Goal: Information Seeking & Learning: Learn about a topic

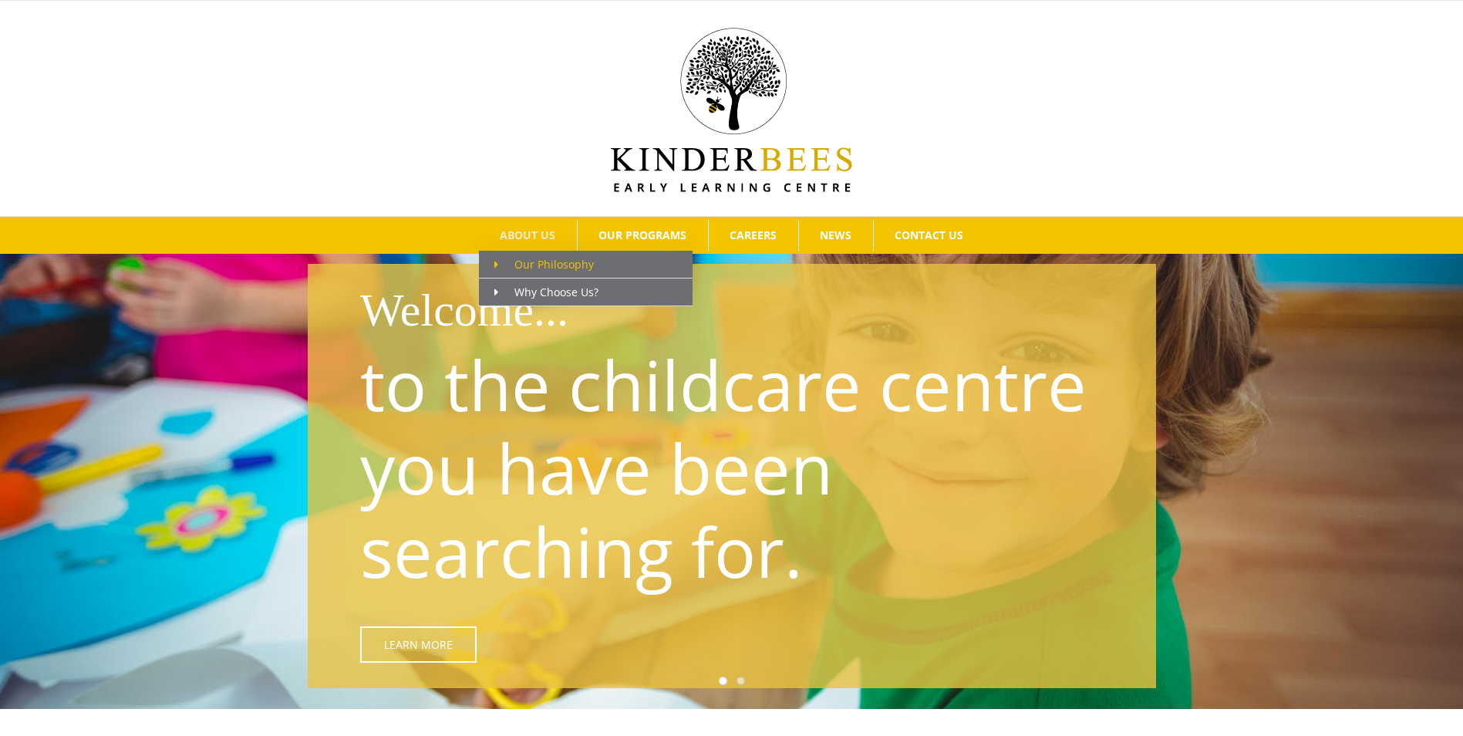
click at [541, 261] on span "Our Philosophy" at bounding box center [543, 264] width 99 height 15
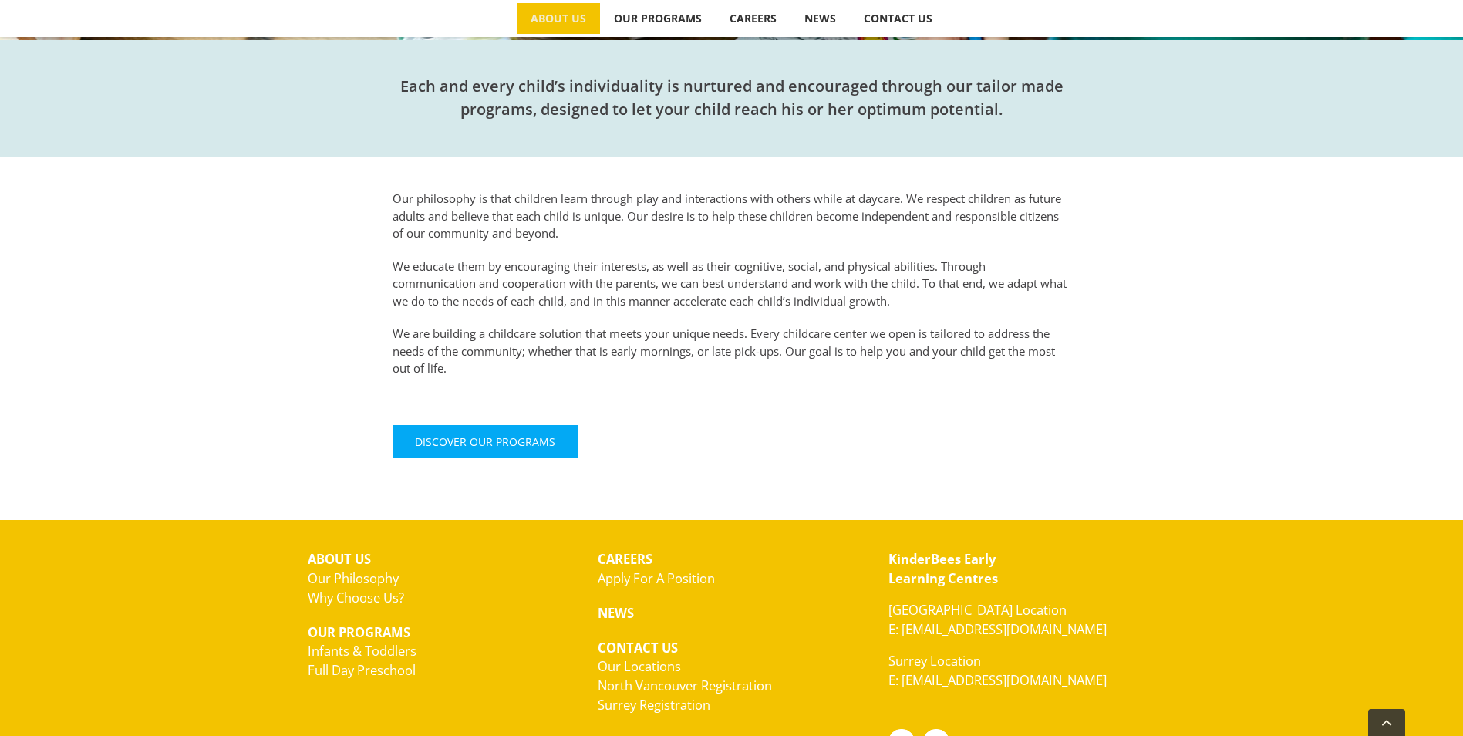
scroll to position [540, 0]
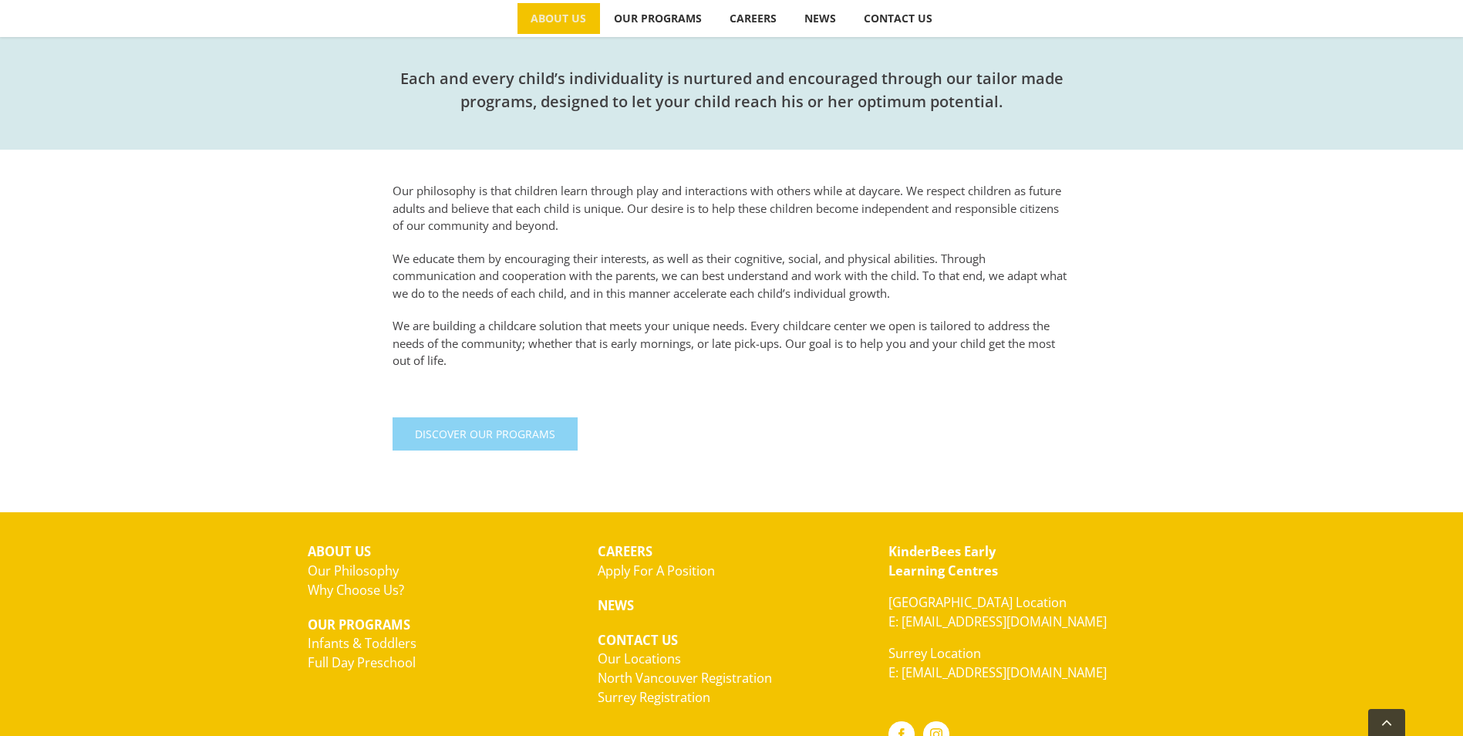
click at [493, 431] on span "Discover Our Programs" at bounding box center [485, 433] width 140 height 13
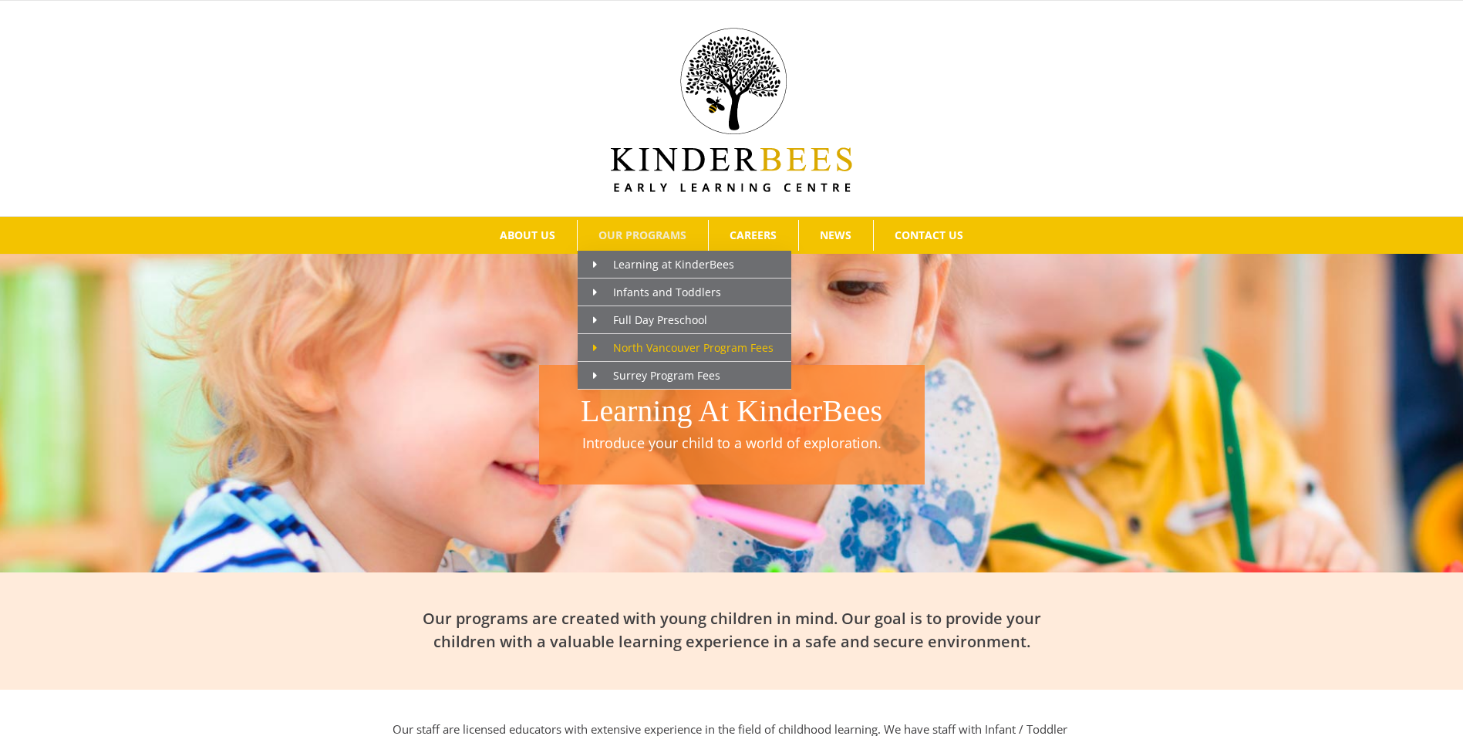
click at [659, 344] on span "North Vancouver Program Fees" at bounding box center [683, 347] width 180 height 15
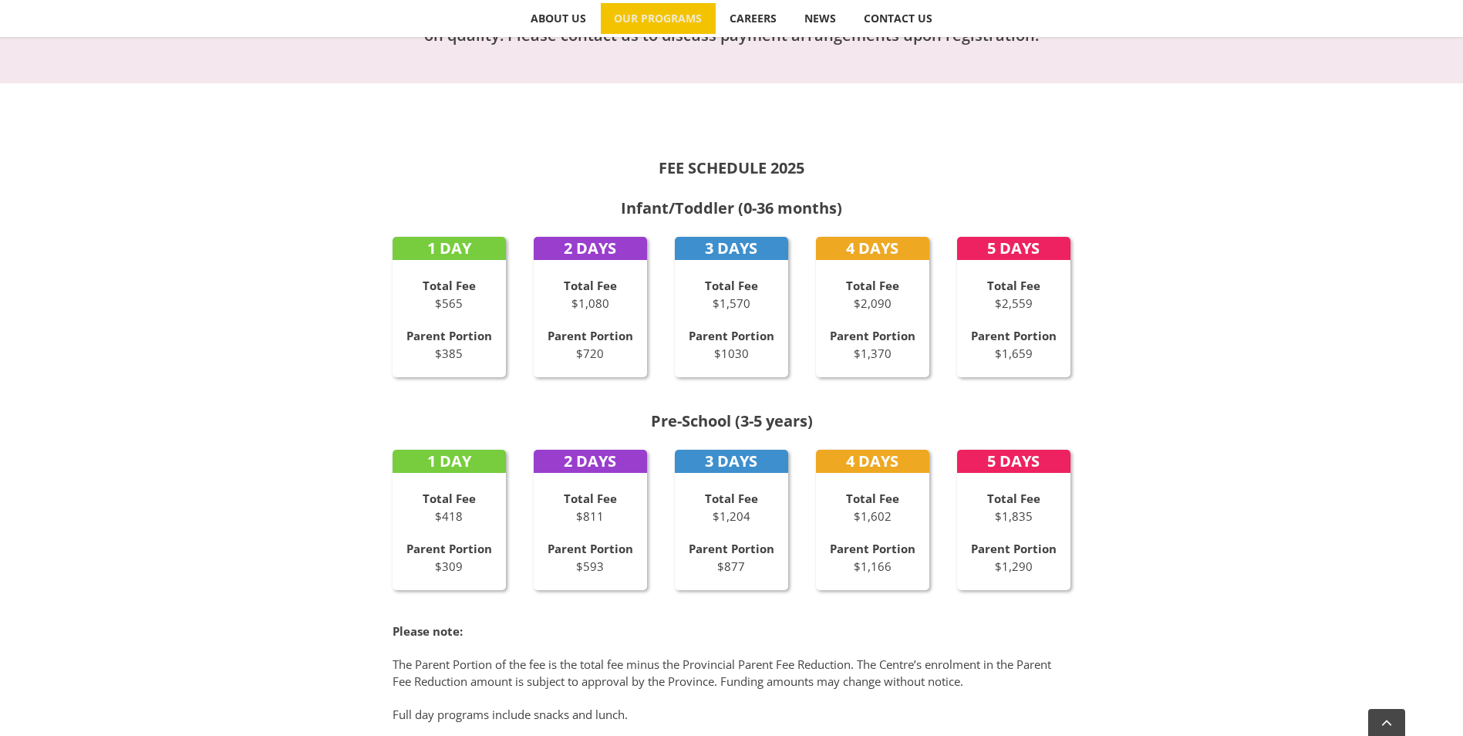
scroll to position [651, 0]
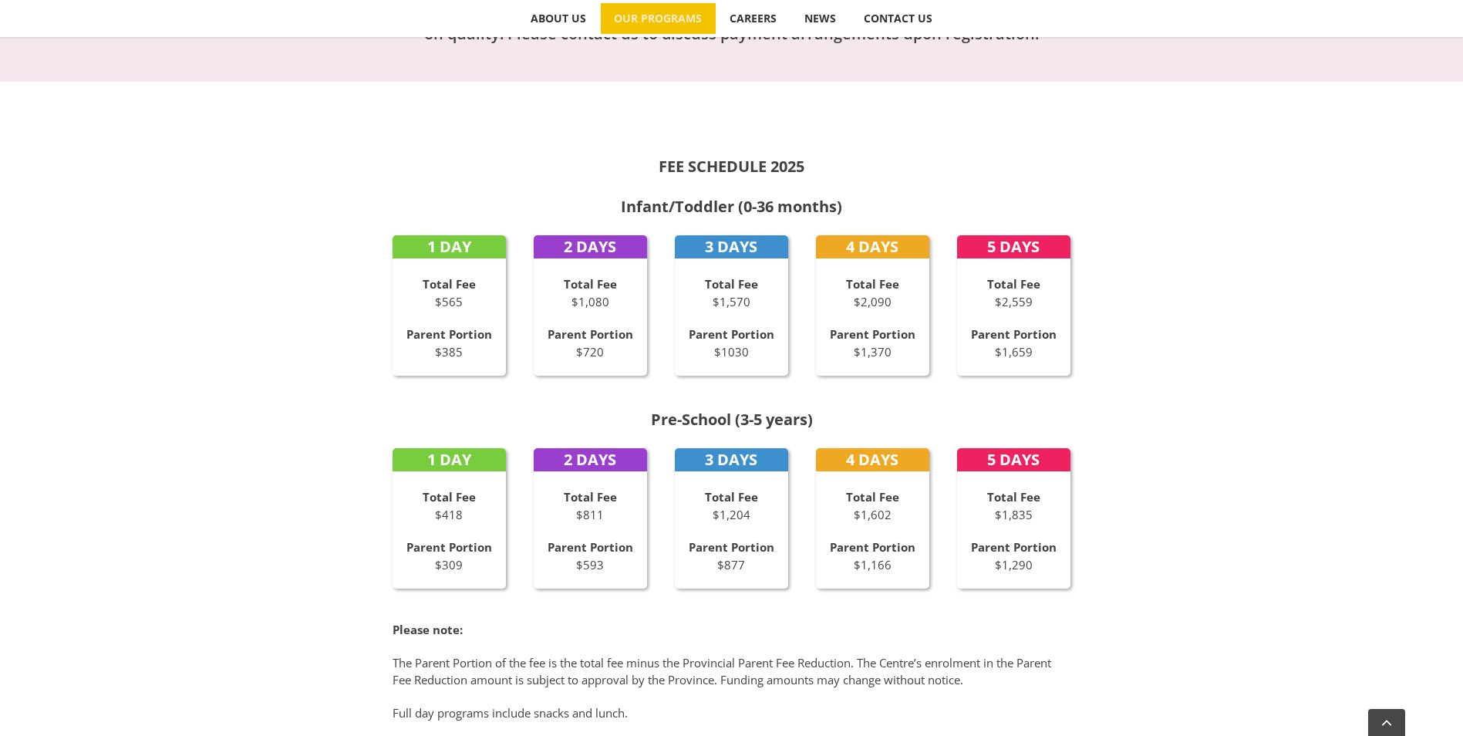
drag, startPoint x: 989, startPoint y: 493, endPoint x: 1047, endPoint y: 569, distance: 95.8
click at [1047, 569] on div "Total Fee $1,835 Parent Portion $1,290" at bounding box center [1014, 530] width 114 height 85
drag, startPoint x: 1047, startPoint y: 569, endPoint x: 1029, endPoint y: 561, distance: 19.7
click at [1029, 563] on p "Parent Portion $1,290" at bounding box center [1014, 555] width 114 height 35
drag, startPoint x: 973, startPoint y: 546, endPoint x: 1054, endPoint y: 582, distance: 89.1
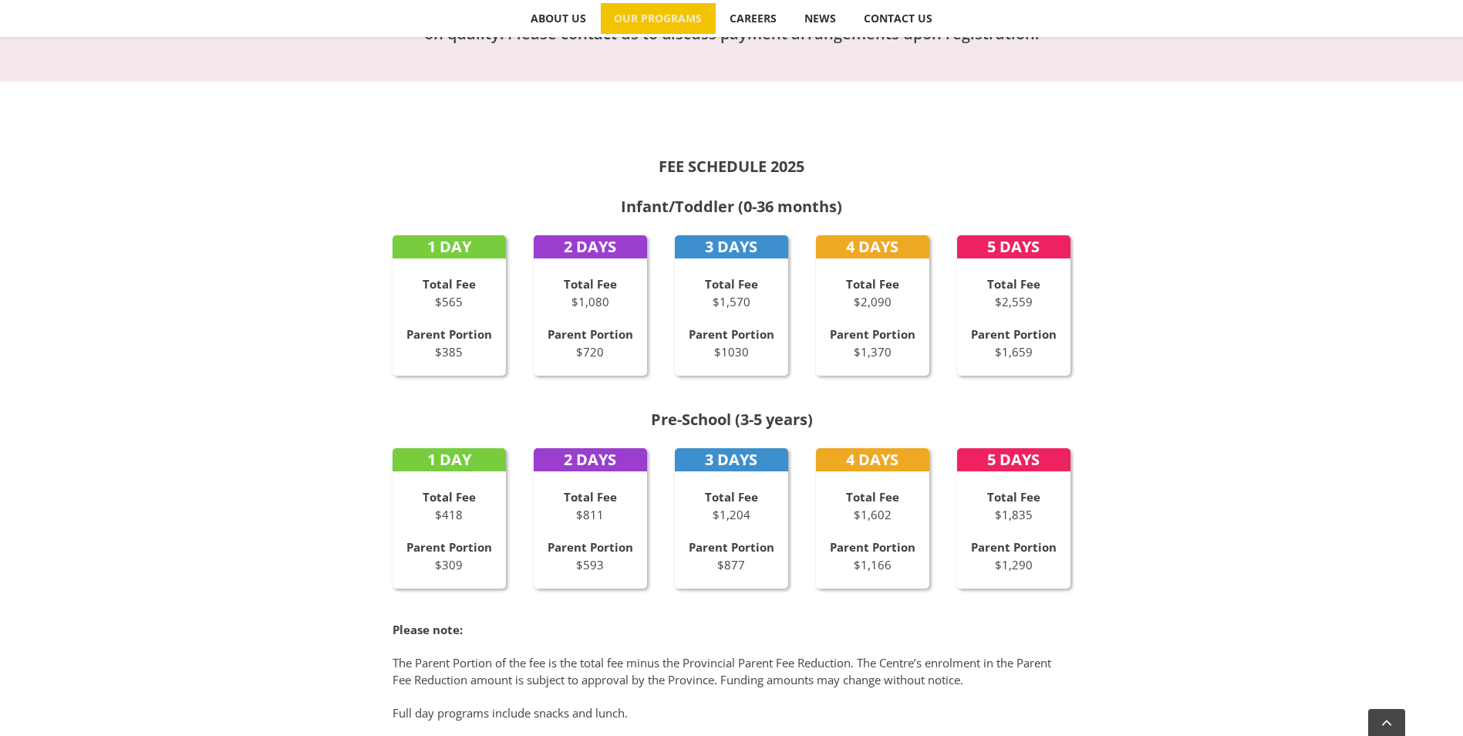
click at [1054, 582] on div "5 DAYS Total Fee $1,835 Parent Portion $1,290" at bounding box center [1014, 518] width 114 height 140
drag, startPoint x: 1054, startPoint y: 582, endPoint x: 1169, endPoint y: 562, distance: 116.5
click at [1169, 562] on div "FEE SCHEDULE 2025 Infant/Toddler (0-36 months) 1 DAY Total Fee $565 Parent Port…" at bounding box center [731, 450] width 1463 height 736
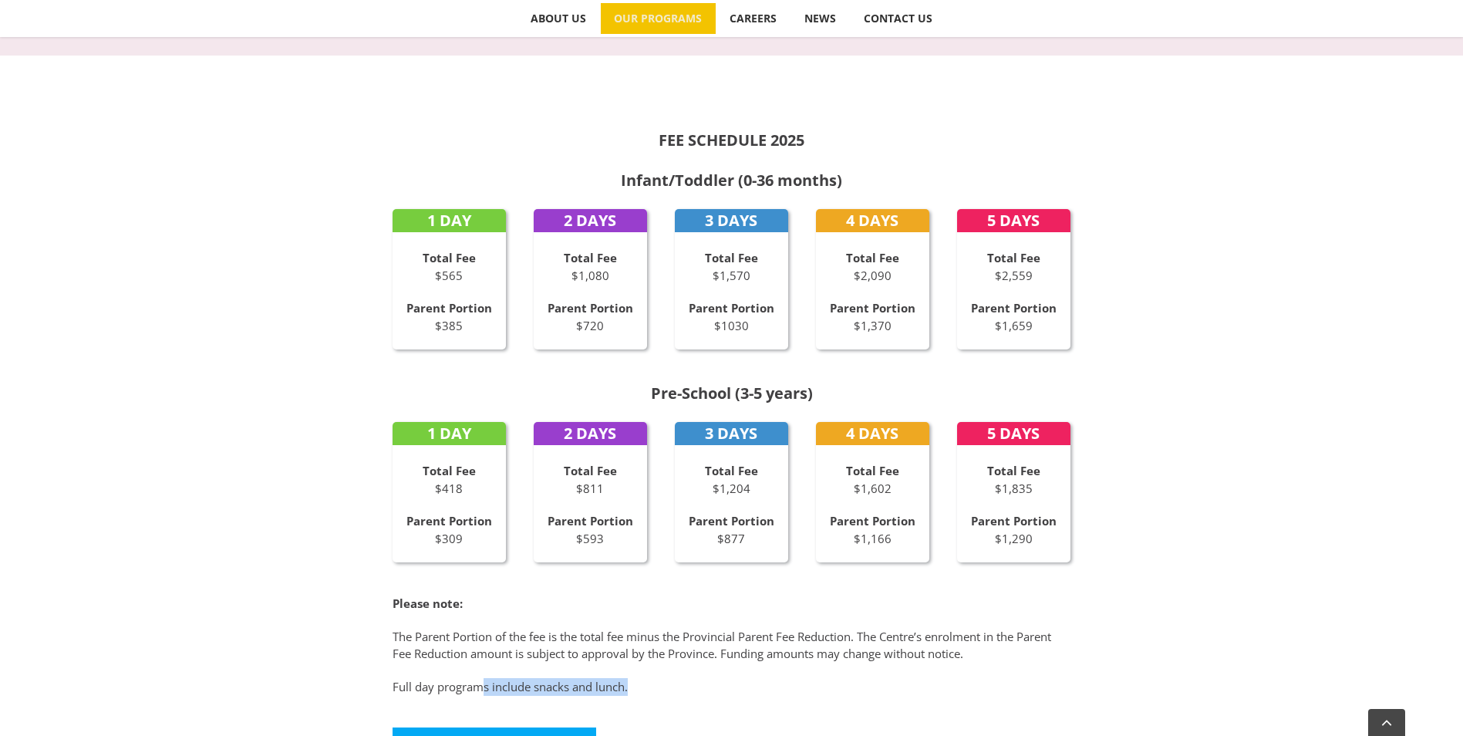
drag, startPoint x: 499, startPoint y: 714, endPoint x: 643, endPoint y: 722, distance: 144.4
click at [643, 722] on div "FEE SCHEDULE 2025 Infant/Toddler (0-36 months) 1 DAY Total Fee $565 Parent Port…" at bounding box center [732, 431] width 848 height 690
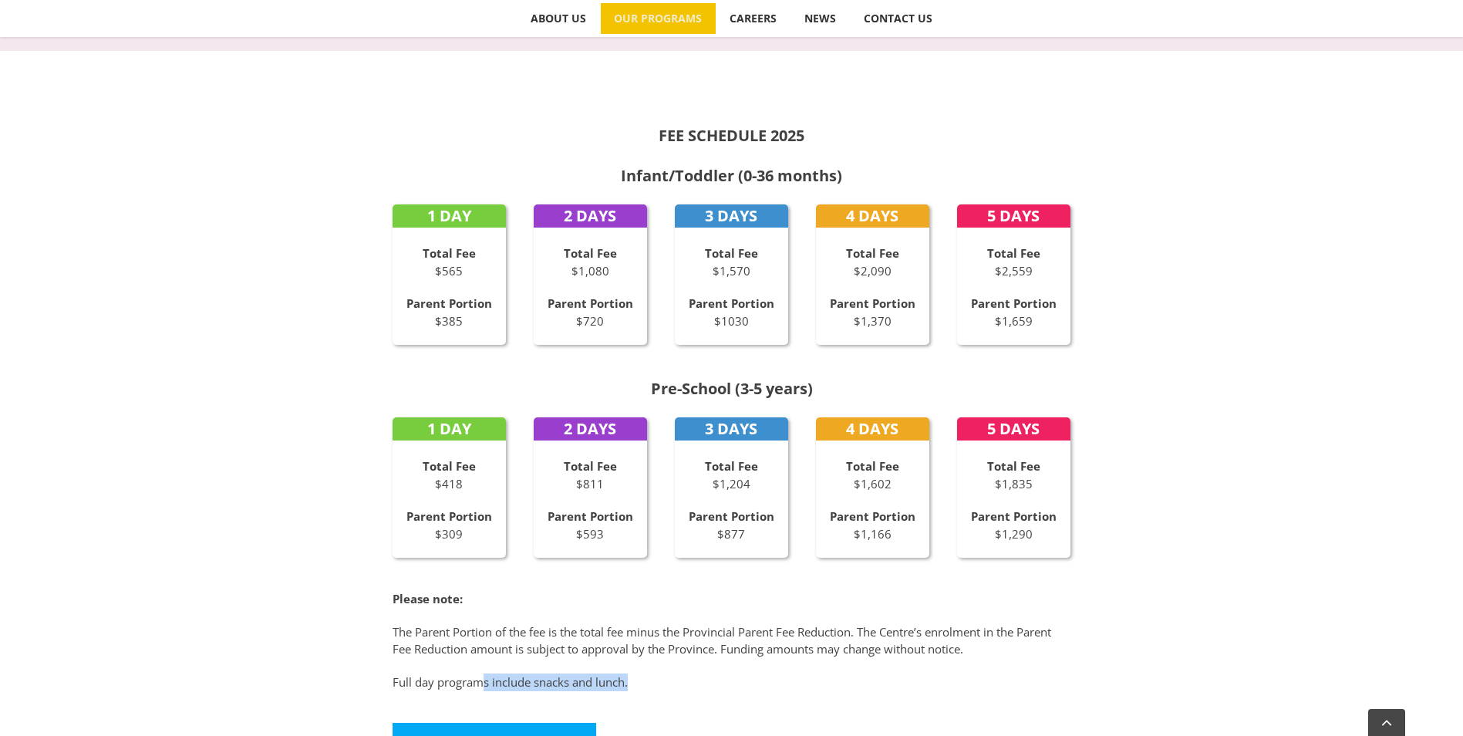
drag, startPoint x: 643, startPoint y: 722, endPoint x: 780, endPoint y: 679, distance: 143.0
click at [780, 679] on p "Full day programs include snacks and lunch." at bounding box center [732, 682] width 679 height 18
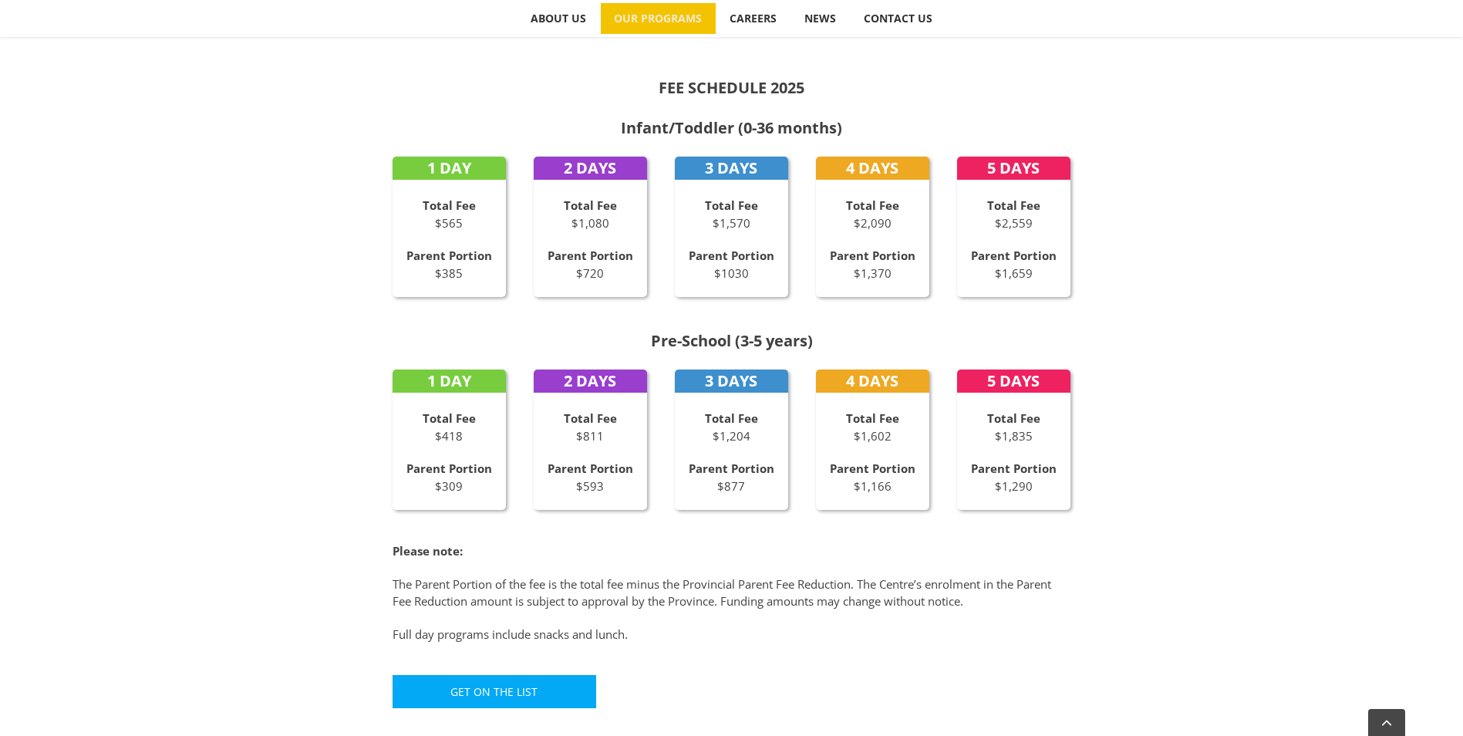
scroll to position [690, 0]
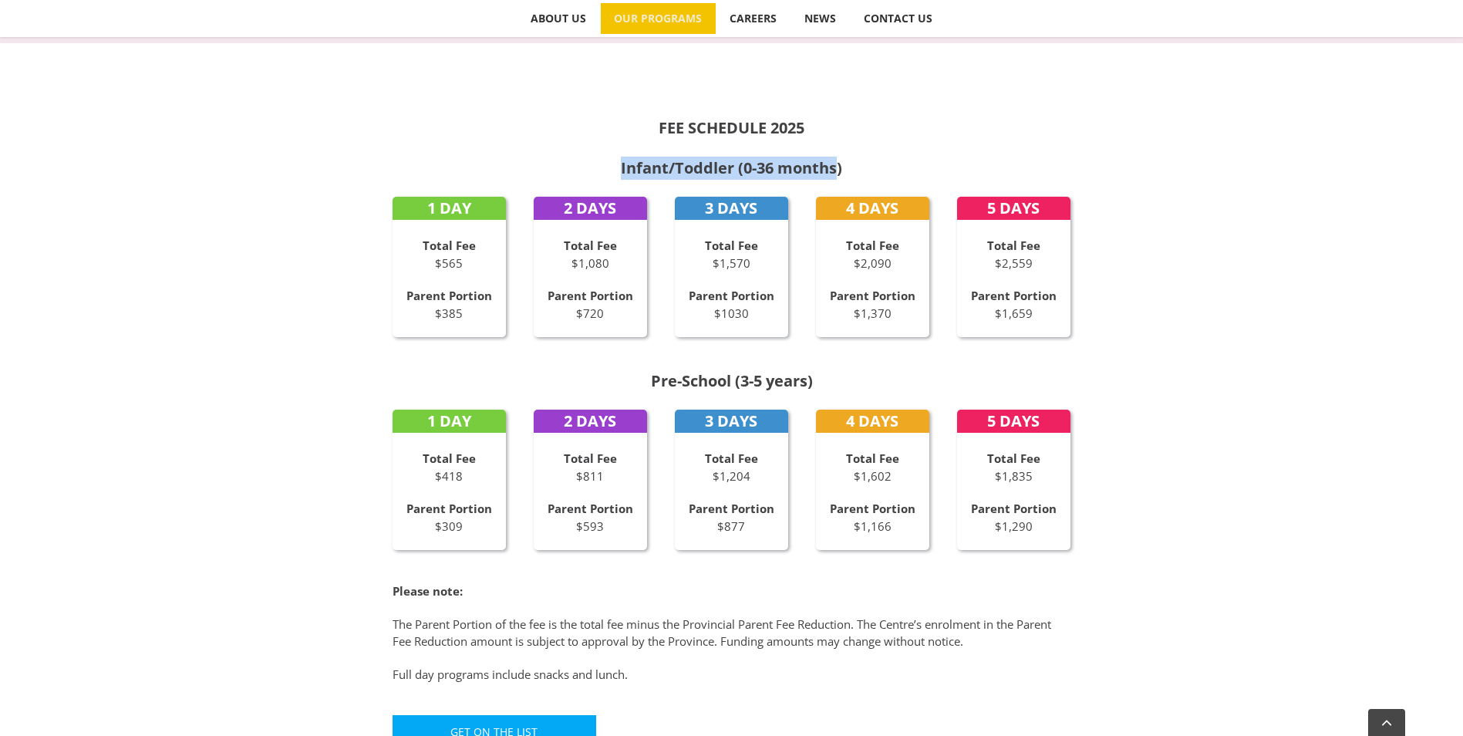
drag, startPoint x: 613, startPoint y: 169, endPoint x: 837, endPoint y: 169, distance: 223.7
click at [837, 169] on h2 "Infant/Toddler (0-36 months)" at bounding box center [732, 168] width 679 height 23
drag, startPoint x: 837, startPoint y: 169, endPoint x: 891, endPoint y: 172, distance: 54.1
click at [891, 172] on h2 "Infant/Toddler (0-36 months)" at bounding box center [732, 168] width 679 height 23
drag, startPoint x: 617, startPoint y: 166, endPoint x: 835, endPoint y: 174, distance: 218.4
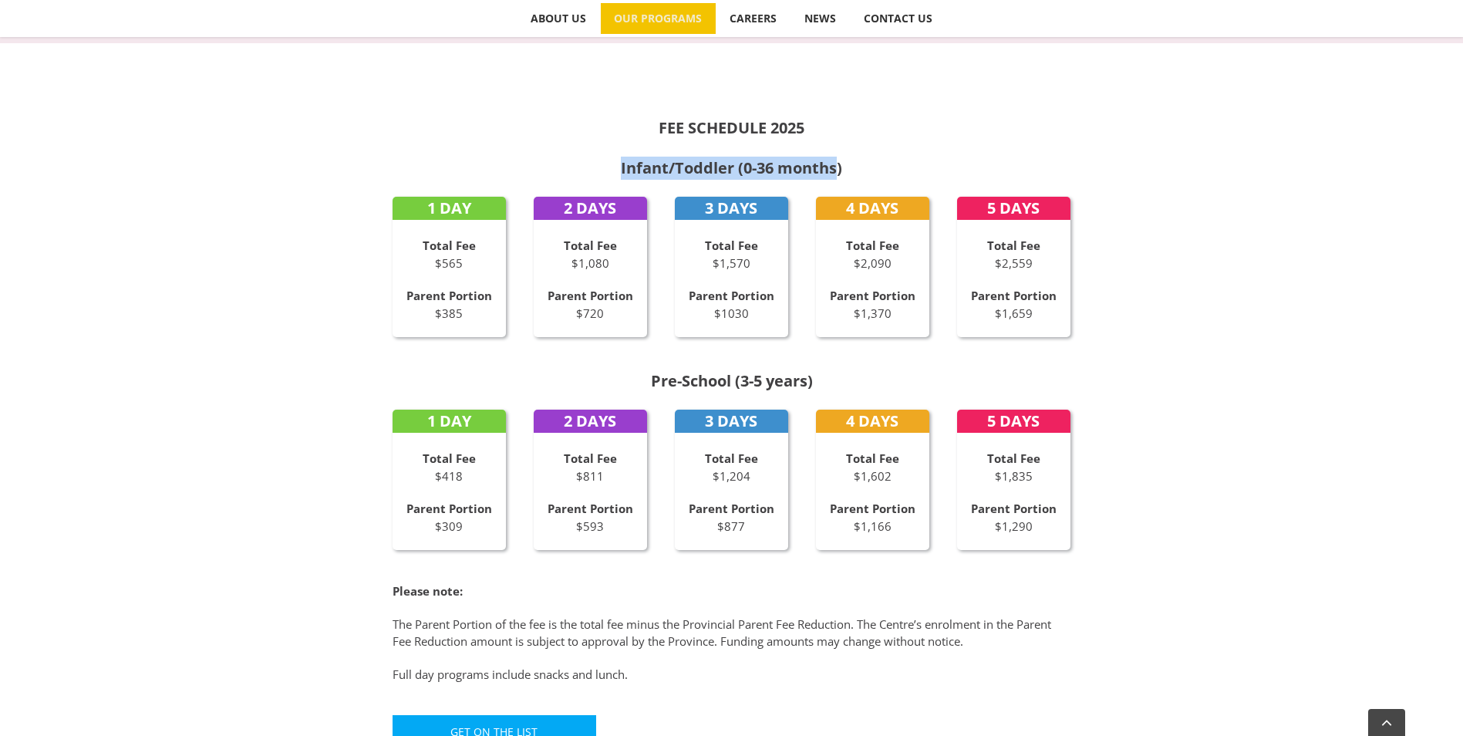
click at [835, 174] on h2 "Infant/Toddler (0-36 months)" at bounding box center [732, 168] width 679 height 23
drag, startPoint x: 835, startPoint y: 174, endPoint x: 973, endPoint y: 174, distance: 138.1
click at [973, 174] on h2 "Infant/Toddler (0-36 months)" at bounding box center [732, 168] width 679 height 23
drag, startPoint x: 617, startPoint y: 167, endPoint x: 906, endPoint y: 172, distance: 289.3
click at [906, 172] on h2 "Infant/Toddler (0-36 months)" at bounding box center [732, 168] width 679 height 23
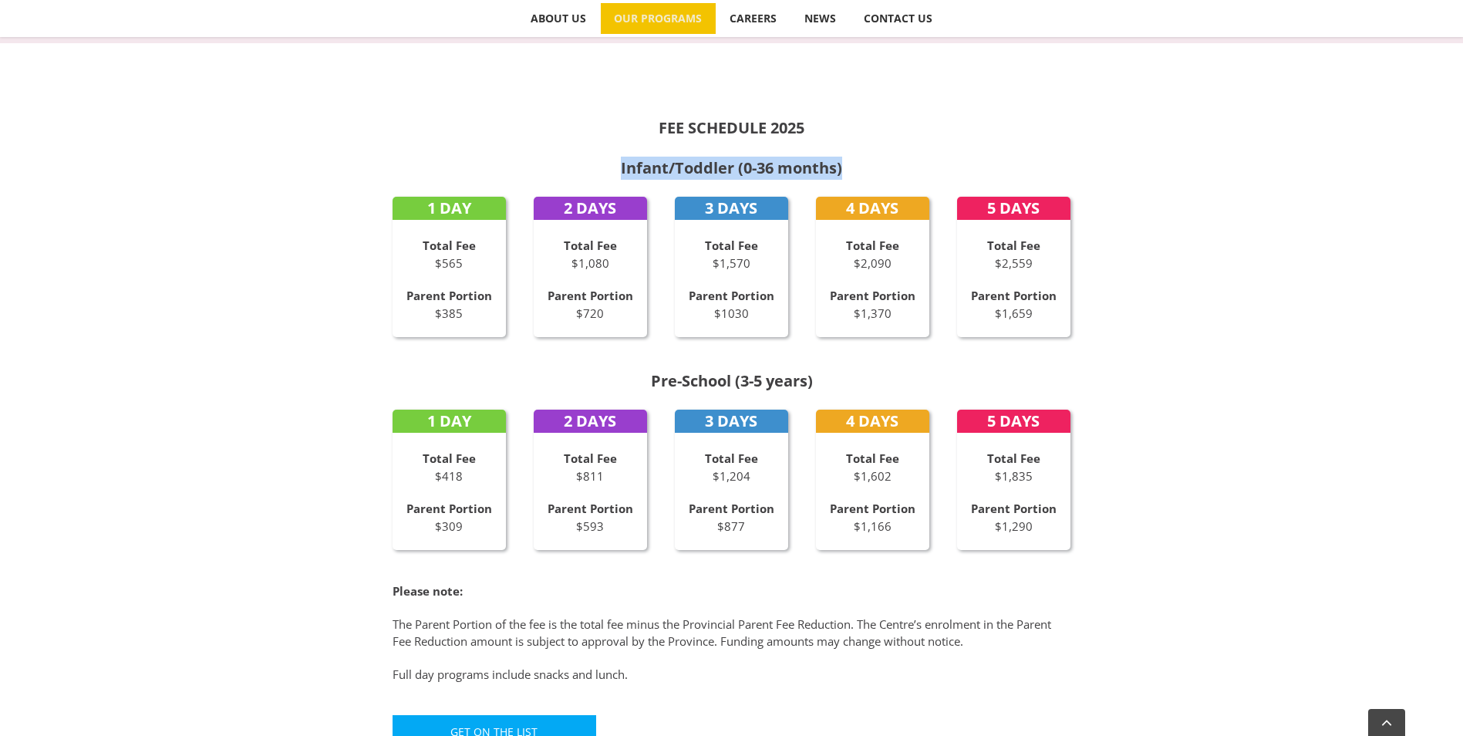
drag, startPoint x: 906, startPoint y: 172, endPoint x: 970, endPoint y: 172, distance: 64.0
click at [970, 172] on h2 "Infant/Toddler (0-36 months)" at bounding box center [732, 168] width 679 height 23
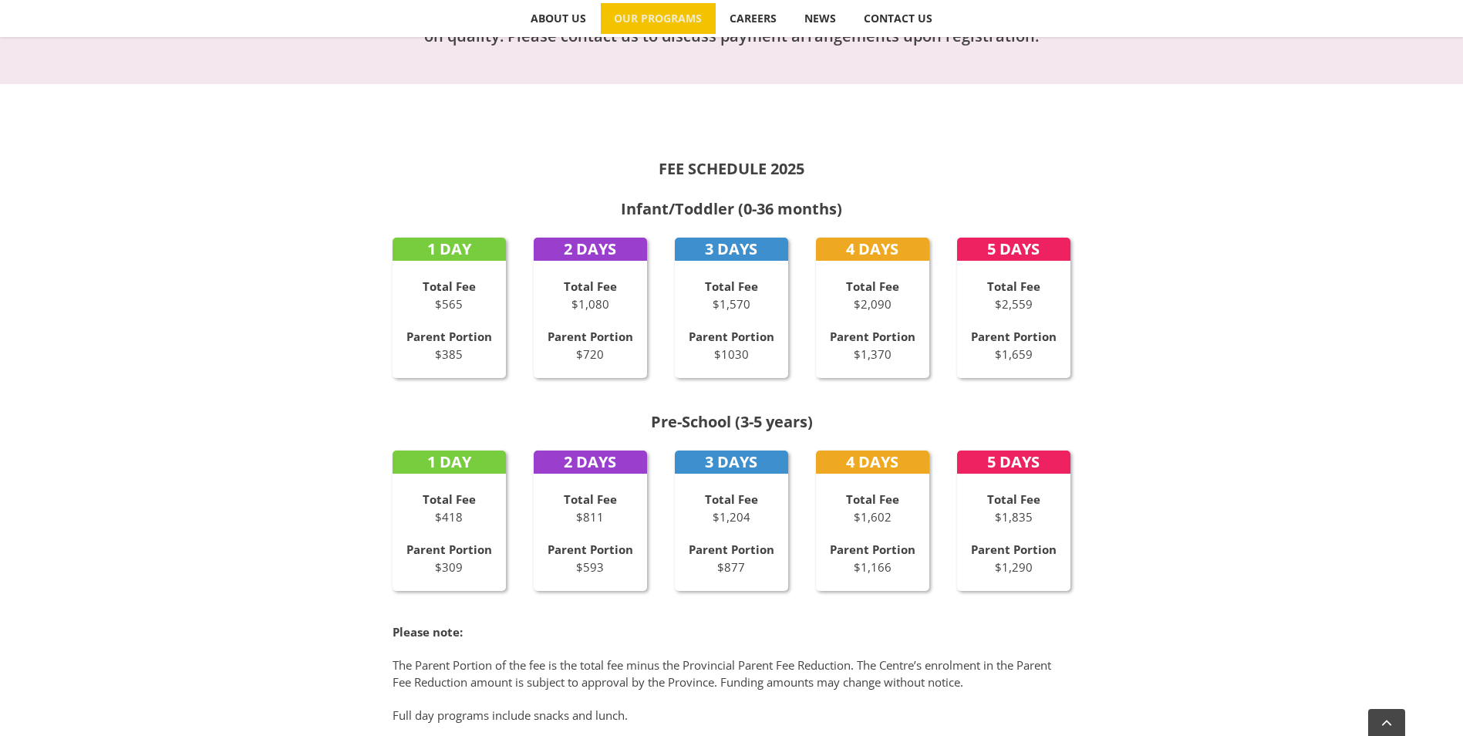
scroll to position [612, 0]
